Goal: Transaction & Acquisition: Purchase product/service

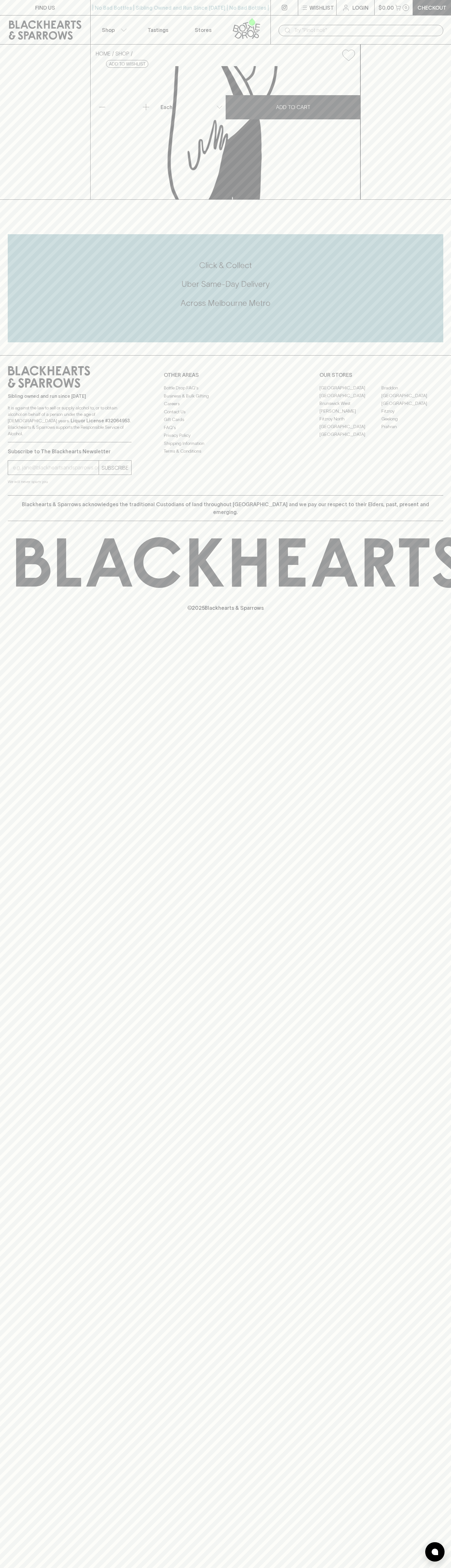
click at [447, 5] on link "Checkout" at bounding box center [432, 8] width 38 height 15
click at [445, 200] on div "HOME SHOP Indigo Mandarin Bergamot & [PERSON_NAME] Soda 330ml $6.00 Add to wish…" at bounding box center [225, 122] width 451 height 155
click at [394, 1568] on html "FIND US | No Bad Bottles | Sibling Owned and Run Since [DATE] | No Bad Bottles …" at bounding box center [225, 784] width 451 height 1568
click at [14, 911] on div "FIND US | No Bad Bottles | Sibling Owned and Run Since [DATE] | No Bad Bottles …" at bounding box center [225, 784] width 451 height 1568
